Goal: Task Accomplishment & Management: Manage account settings

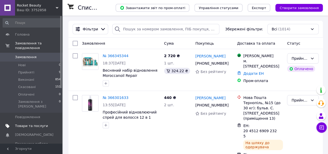
click at [38, 123] on span "Товари та послуги" at bounding box center [31, 125] width 33 height 5
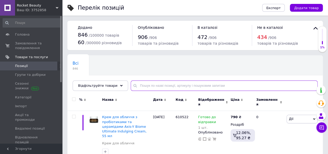
click at [167, 87] on input "text" at bounding box center [224, 85] width 187 height 10
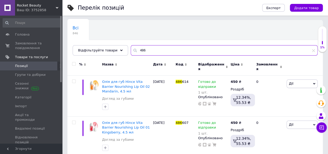
scroll to position [40, 0]
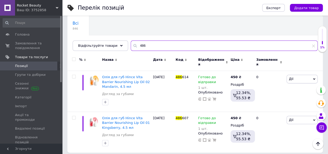
type input "486"
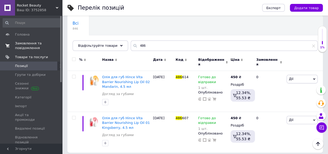
click at [27, 46] on span "Замовлення та повідомлення" at bounding box center [31, 45] width 33 height 9
